Goal: Obtain resource: Download file/media

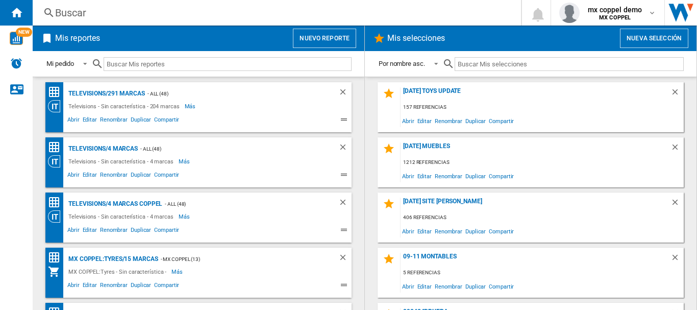
click at [317, 44] on button "Nuevo reporte" at bounding box center [324, 38] width 63 height 19
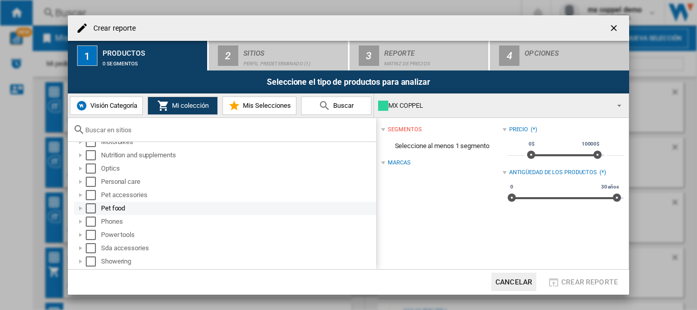
scroll to position [544, 0]
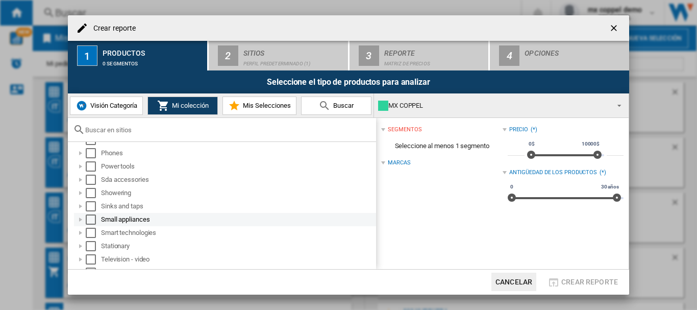
click at [91, 217] on div "Select" at bounding box center [91, 219] width 10 height 10
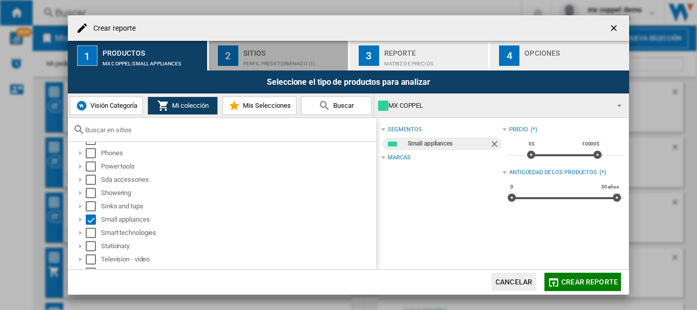
click at [235, 48] on div "2" at bounding box center [228, 55] width 20 height 20
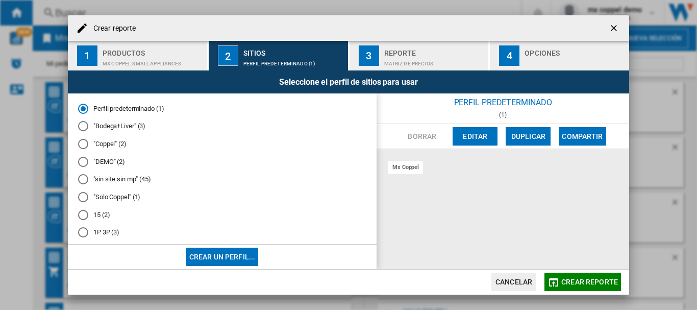
click at [106, 193] on md-radio-button ""Solo Coppel" (1)" at bounding box center [222, 197] width 288 height 10
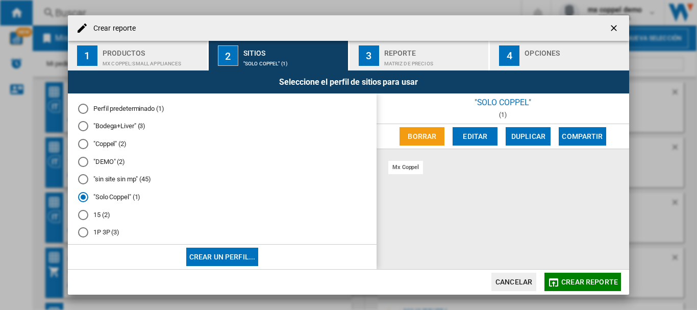
click at [568, 281] on span "Crear reporte" at bounding box center [589, 281] width 57 height 8
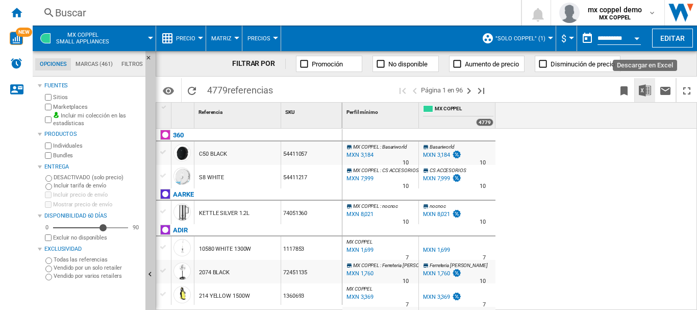
click at [644, 90] on img "Descargar en Excel" at bounding box center [644, 90] width 12 height 12
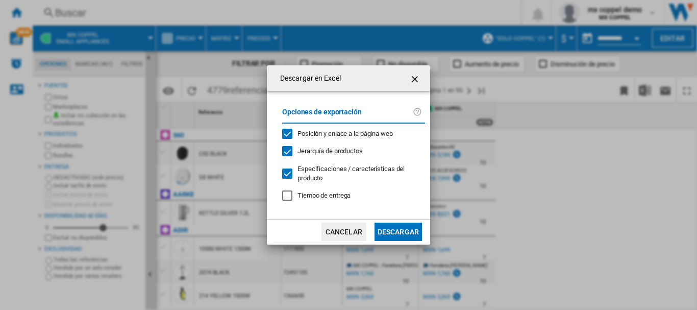
click at [403, 238] on button "Descargar" at bounding box center [397, 231] width 47 height 18
